Goal: Information Seeking & Learning: Check status

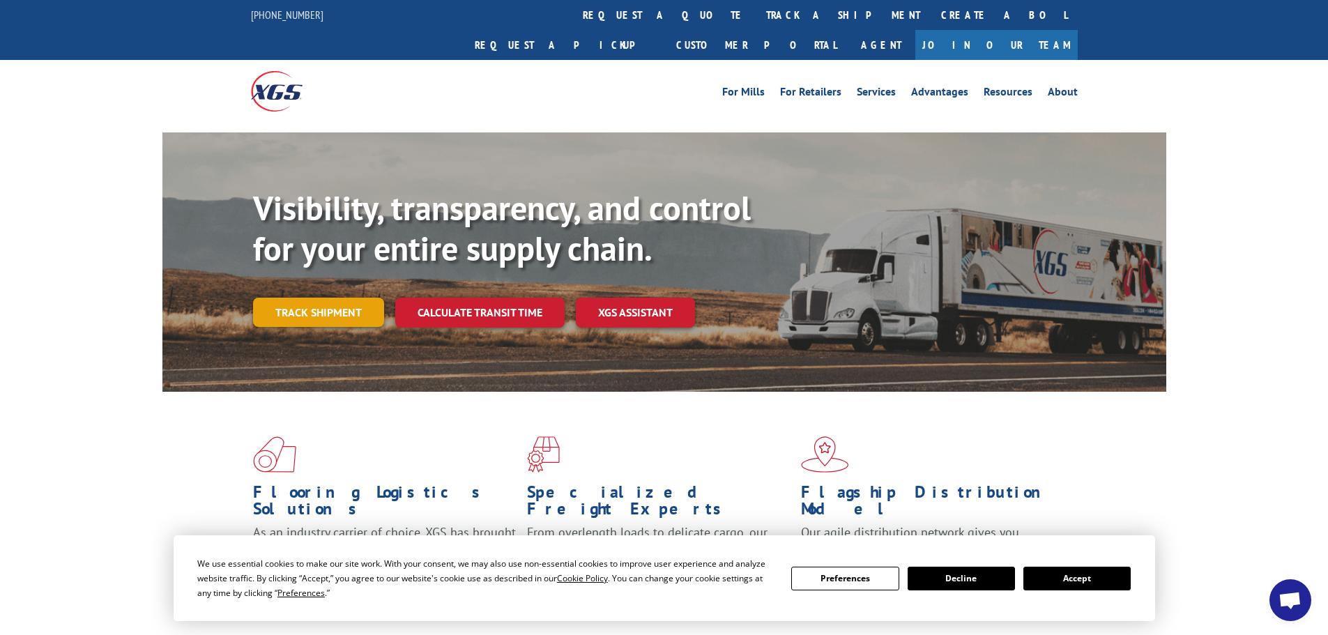
click at [321, 298] on link "Track shipment" at bounding box center [318, 312] width 131 height 29
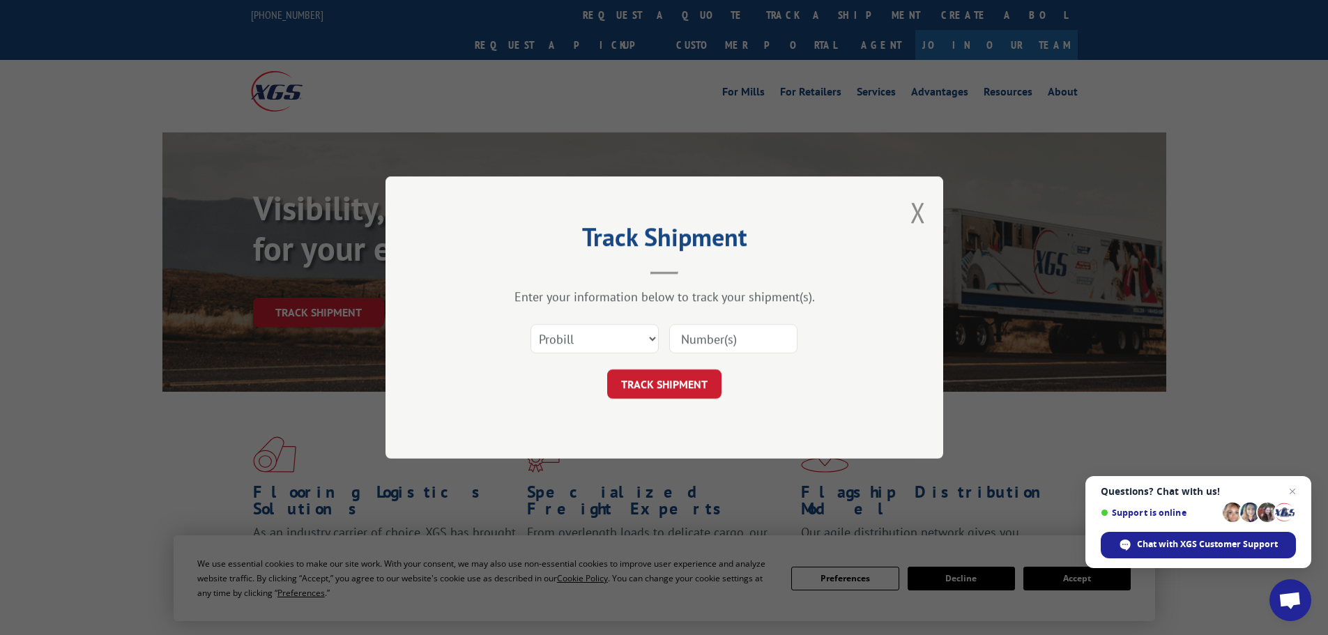
paste input "7064540"
type input "7064540"
click at [655, 388] on button "TRACK SHIPMENT" at bounding box center [664, 383] width 114 height 29
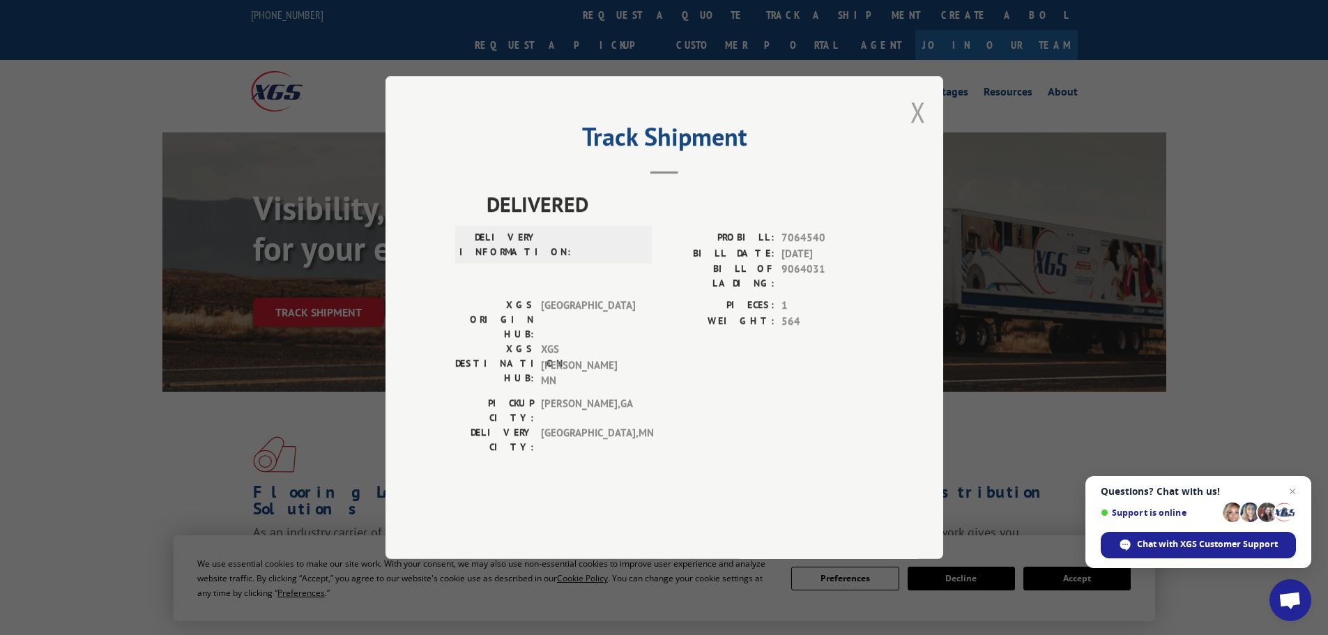
click at [912, 130] on button "Close modal" at bounding box center [917, 111] width 15 height 37
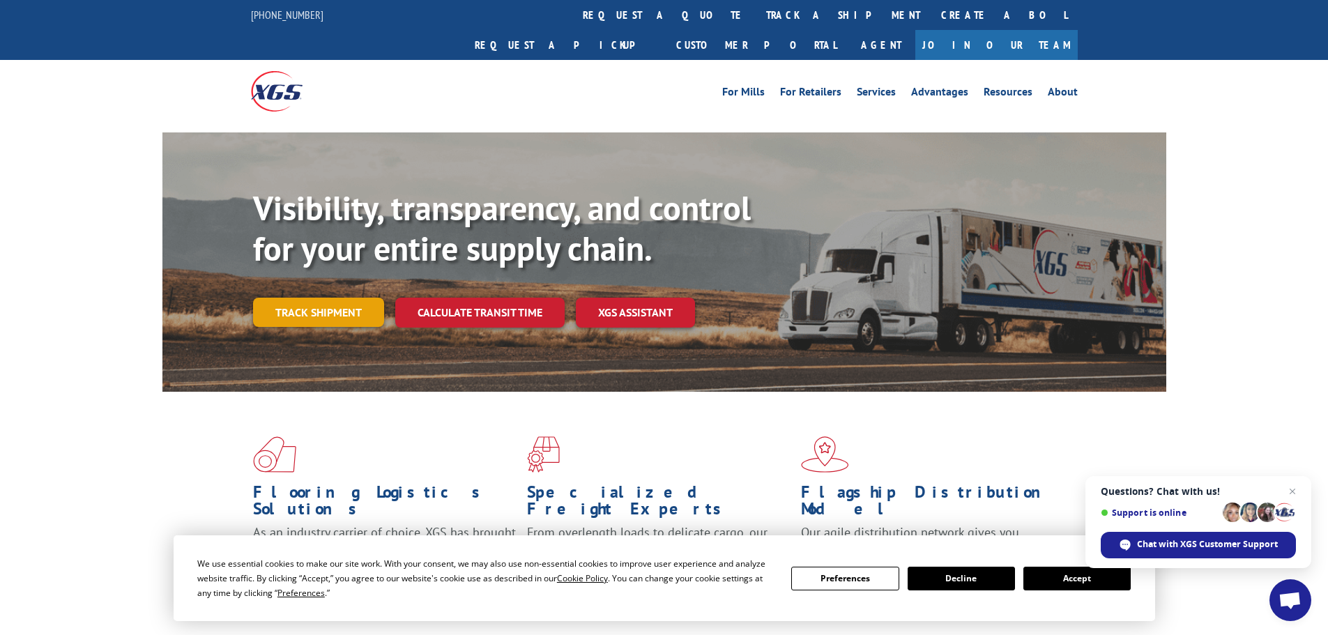
click at [319, 298] on link "Track shipment" at bounding box center [318, 312] width 131 height 29
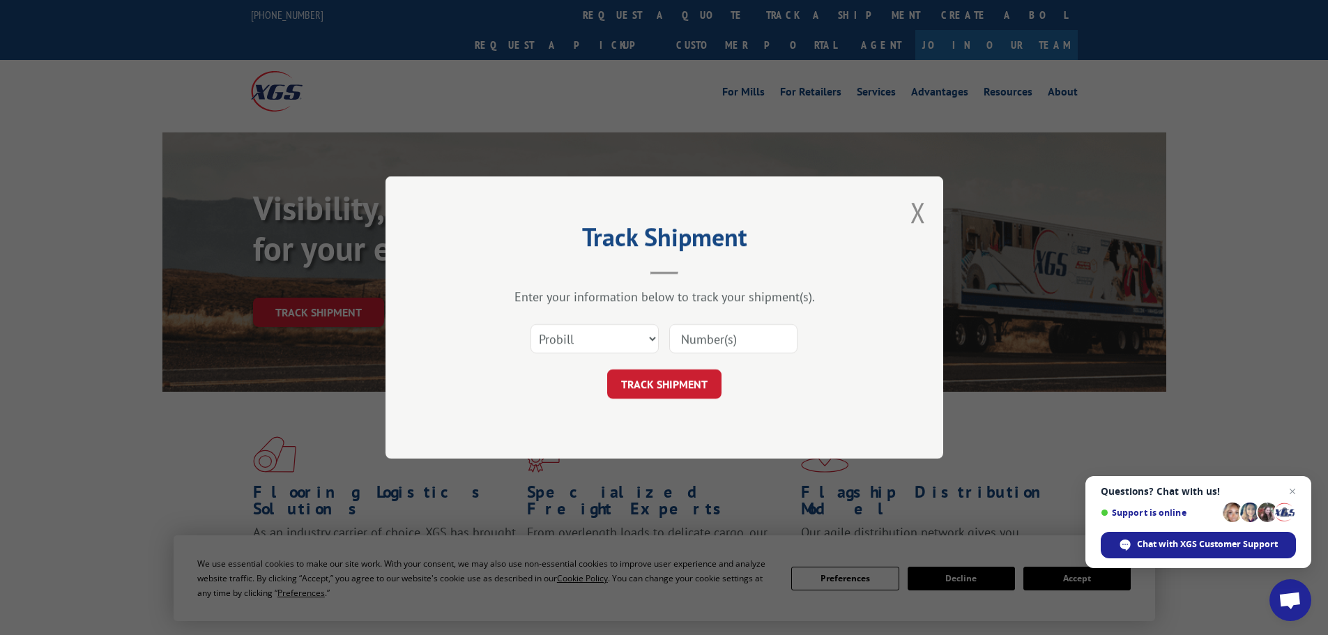
paste input "17687926"
type input "17687926"
click at [661, 385] on button "TRACK SHIPMENT" at bounding box center [664, 383] width 114 height 29
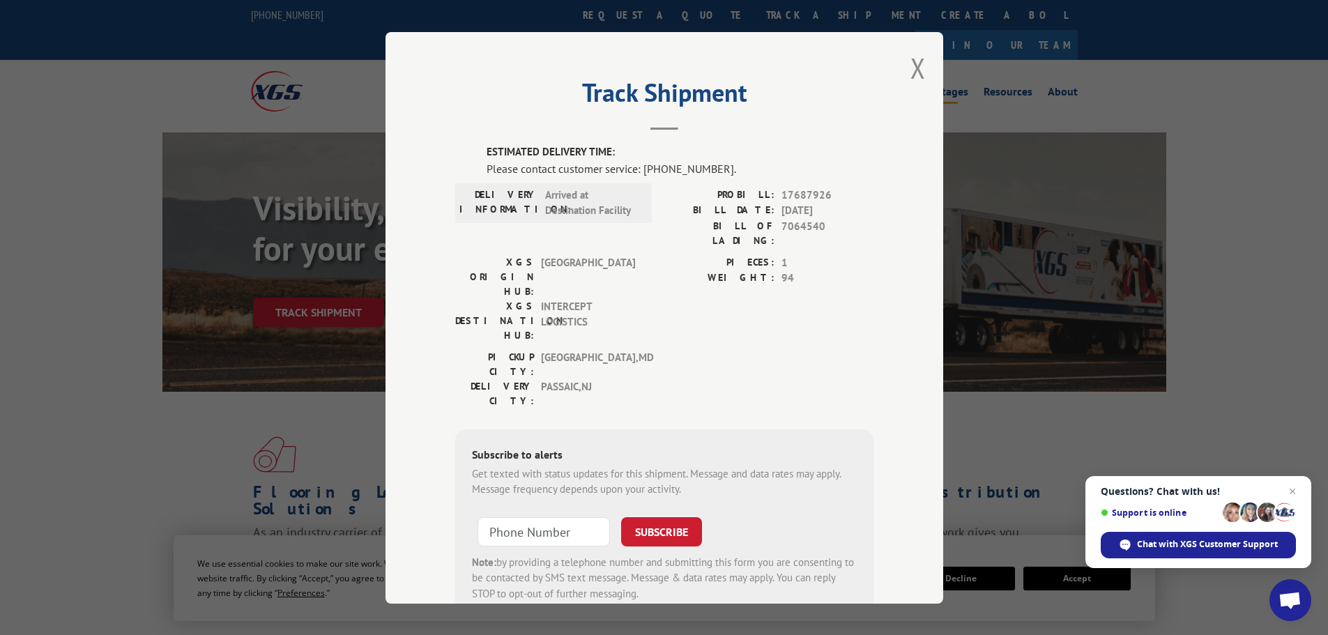
click at [916, 63] on button "Close modal" at bounding box center [917, 67] width 15 height 37
